Goal: Navigation & Orientation: Find specific page/section

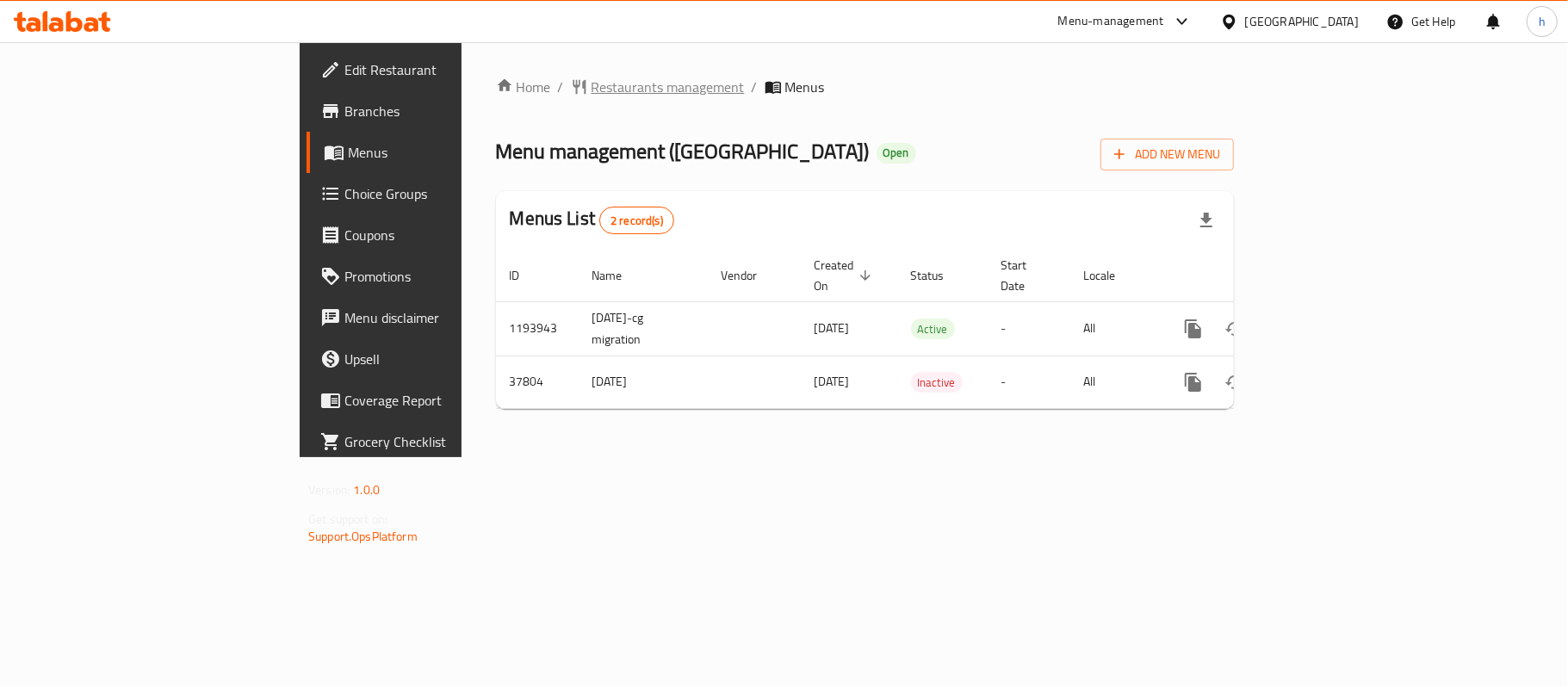
click at [591, 87] on span "Restaurants management" at bounding box center [667, 87] width 153 height 21
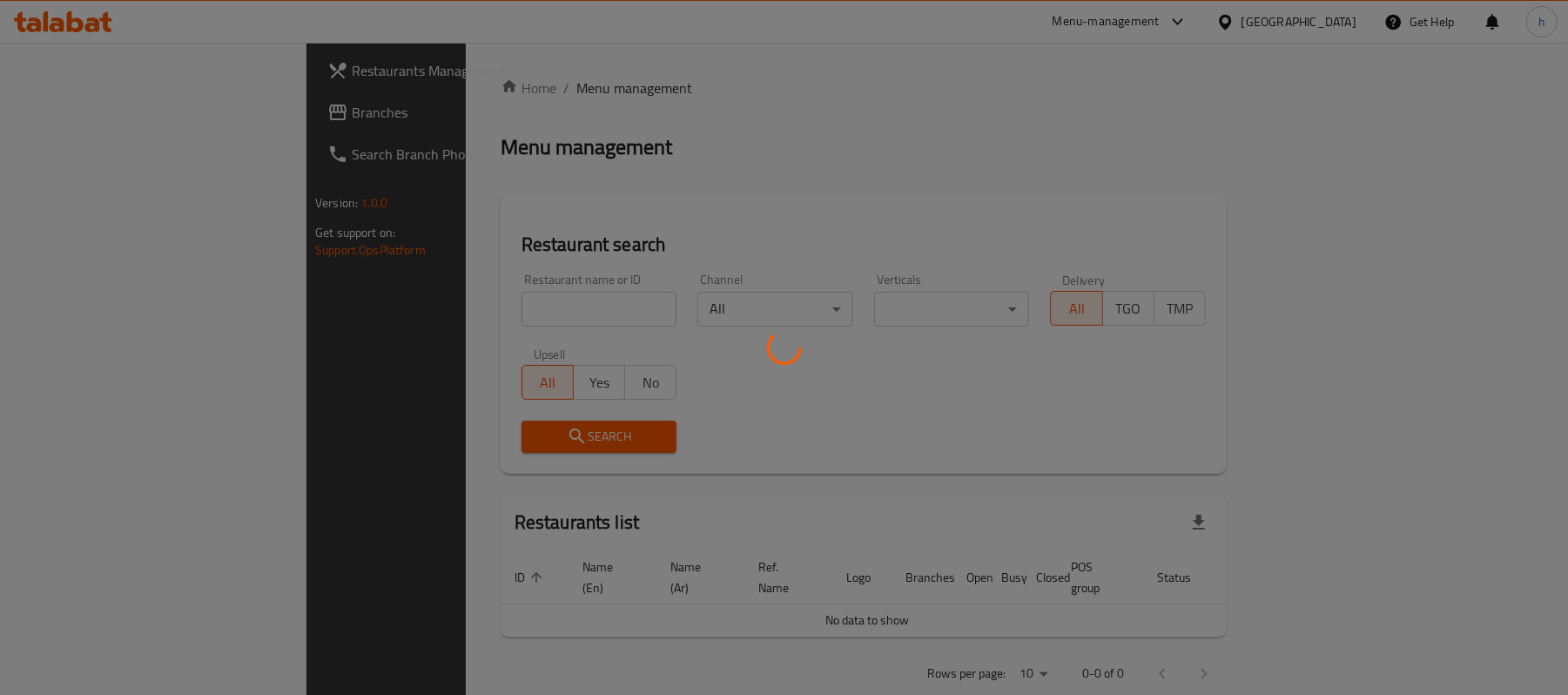
click at [66, 109] on div at bounding box center [784, 347] width 1568 height 695
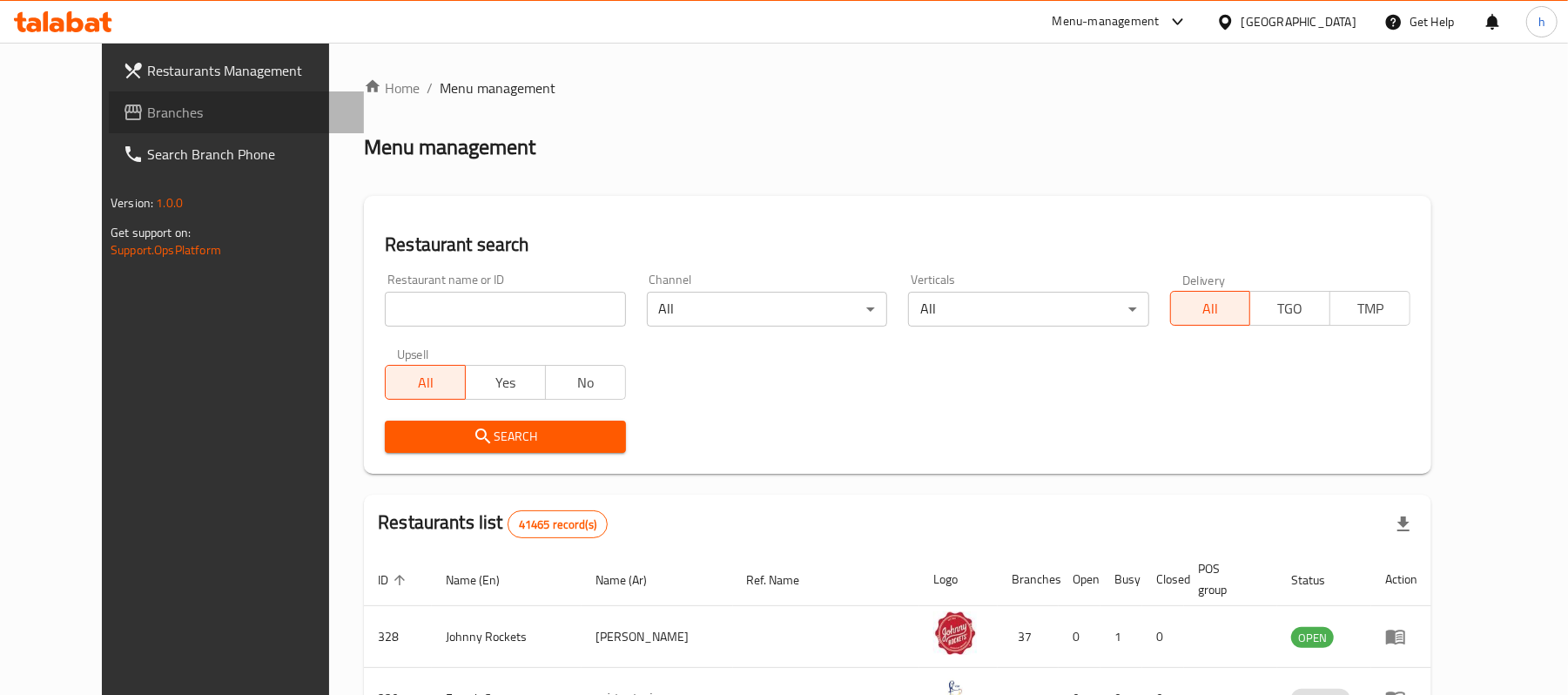
click at [147, 107] on span "Branches" at bounding box center [248, 113] width 203 height 21
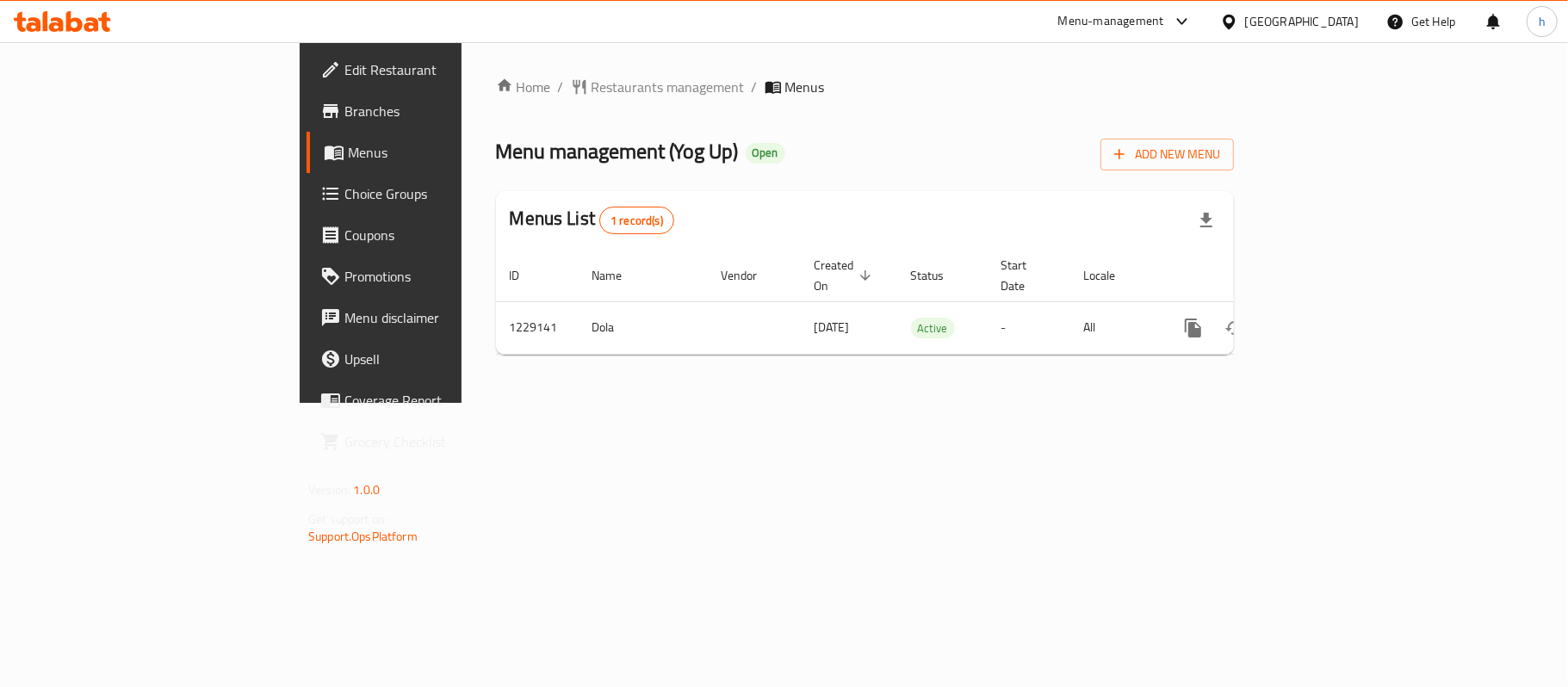
click at [767, 403] on div "Home / Restaurants management / Menus Menu management ( Yog Up ) Open Add New M…" at bounding box center [865, 222] width 807 height 360
